Goal: Information Seeking & Learning: Learn about a topic

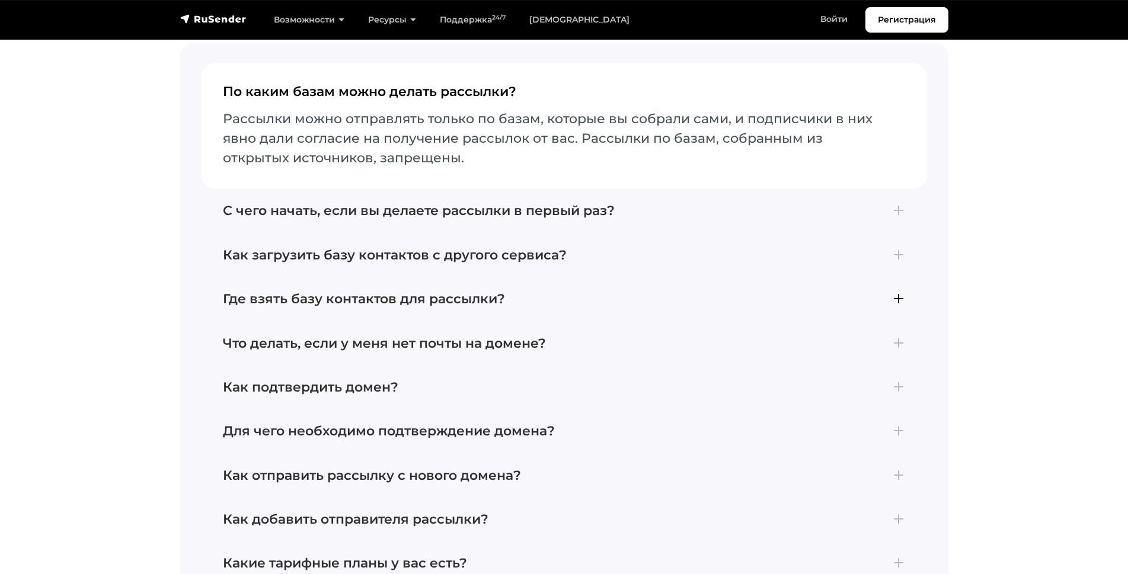
scroll to position [4269, 0]
